Goal: Find specific page/section: Find specific page/section

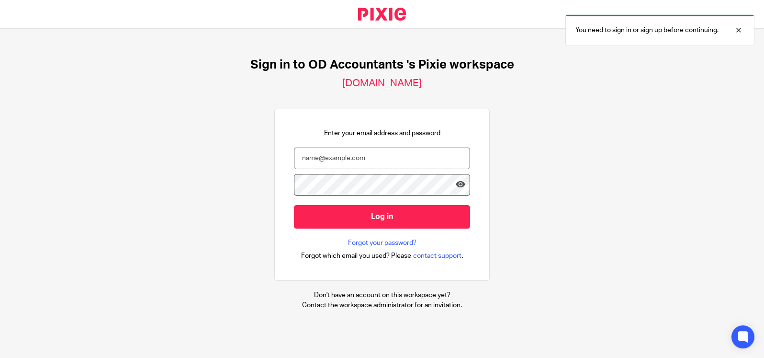
type input "[EMAIL_ADDRESS][DOMAIN_NAME]"
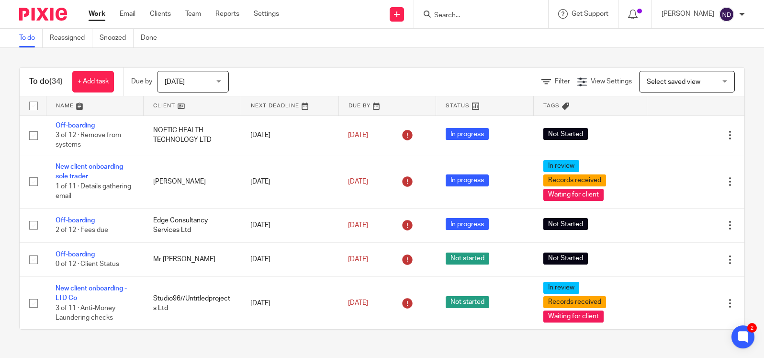
click at [456, 16] on input "Search" at bounding box center [476, 15] width 86 height 9
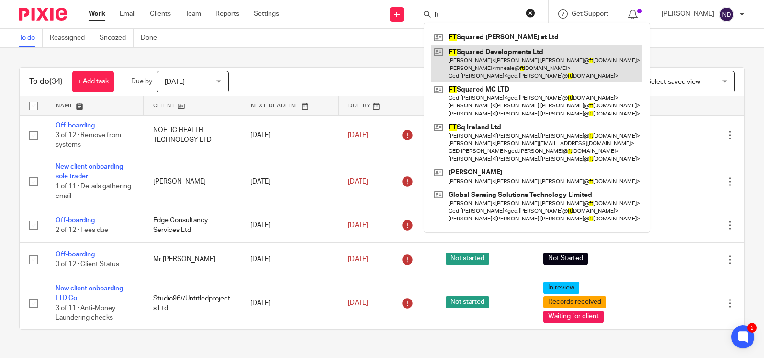
type input "ft"
click at [489, 63] on link at bounding box center [536, 64] width 211 height 38
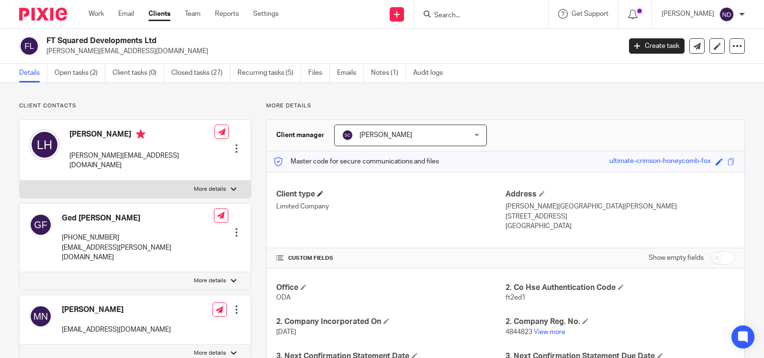
scroll to position [214, 0]
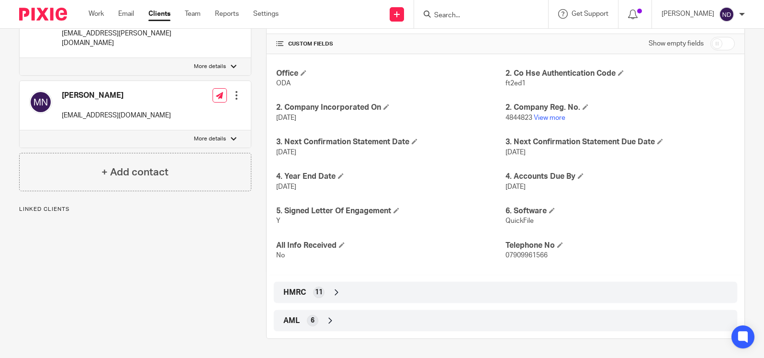
click at [318, 319] on div "AML 6" at bounding box center [505, 320] width 449 height 16
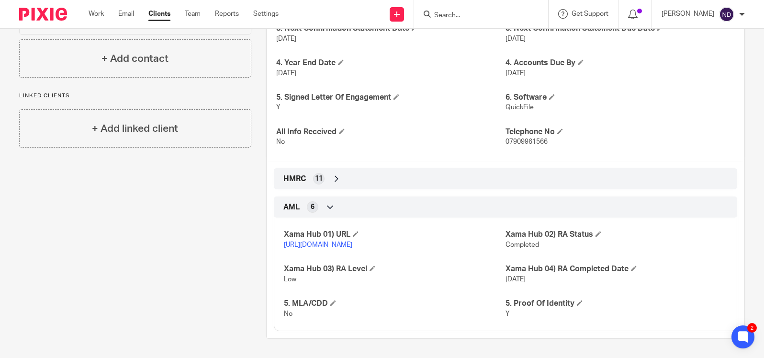
scroll to position [330, 0]
